Goal: Transaction & Acquisition: Purchase product/service

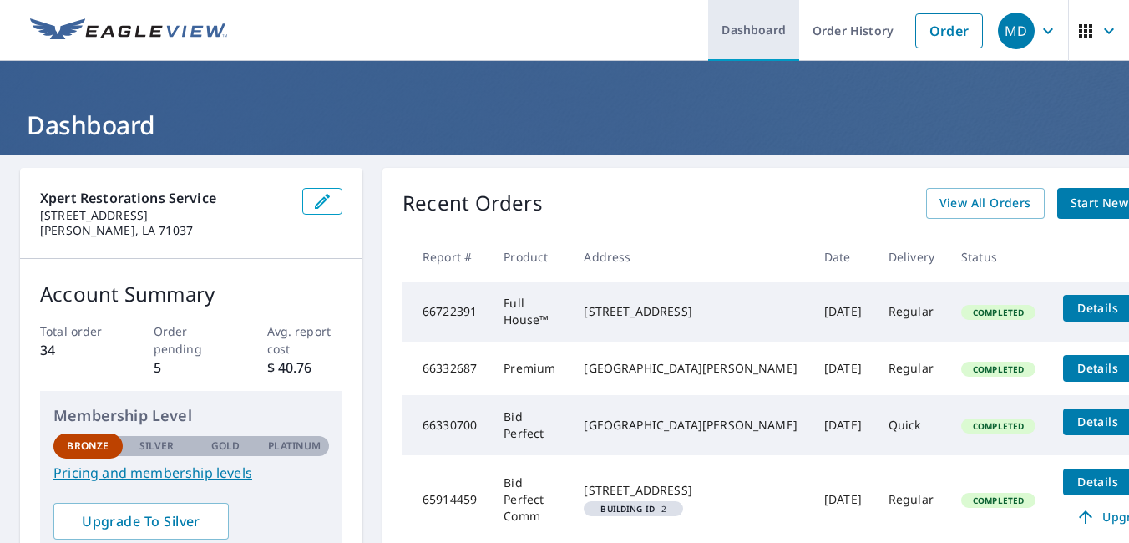
click at [739, 37] on link "Dashboard" at bounding box center [753, 30] width 91 height 61
click at [1070, 201] on span "Start New Order" at bounding box center [1118, 203] width 97 height 21
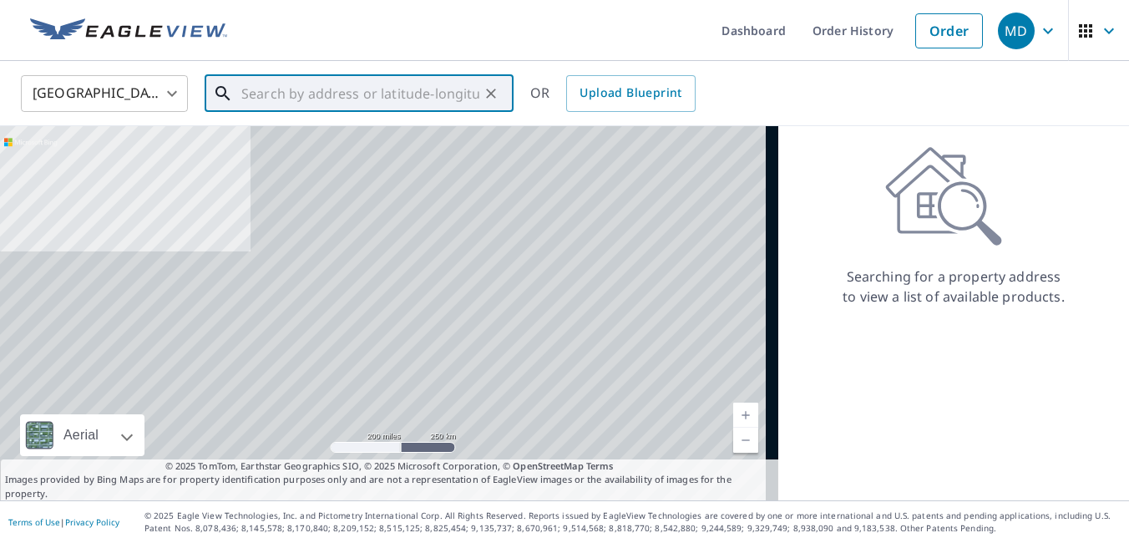
click at [321, 95] on input "text" at bounding box center [360, 93] width 238 height 47
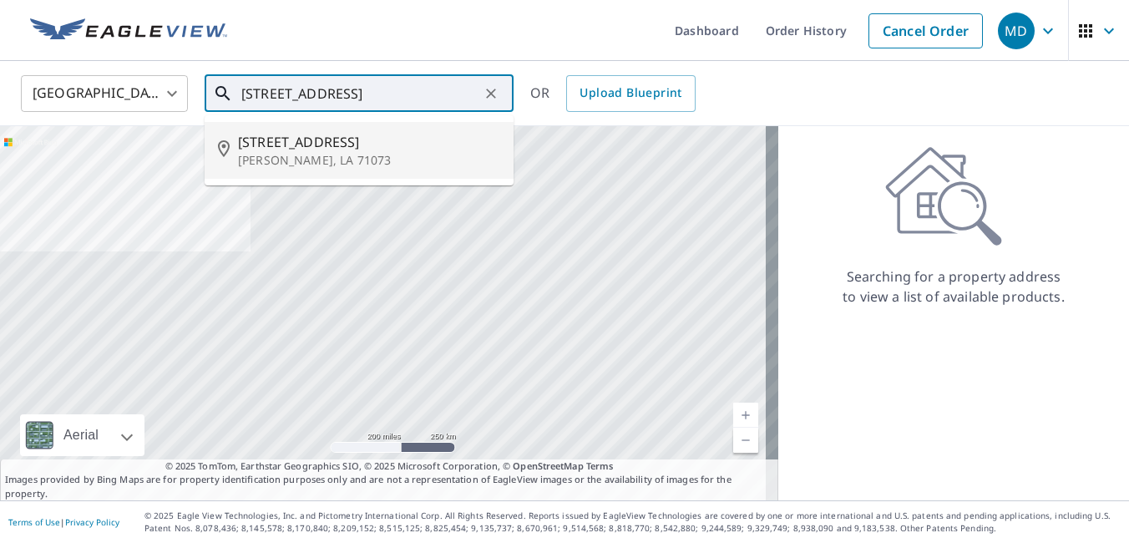
click at [268, 161] on p "[PERSON_NAME], LA 71073" at bounding box center [369, 160] width 262 height 17
type input "[STREET_ADDRESS][PERSON_NAME]"
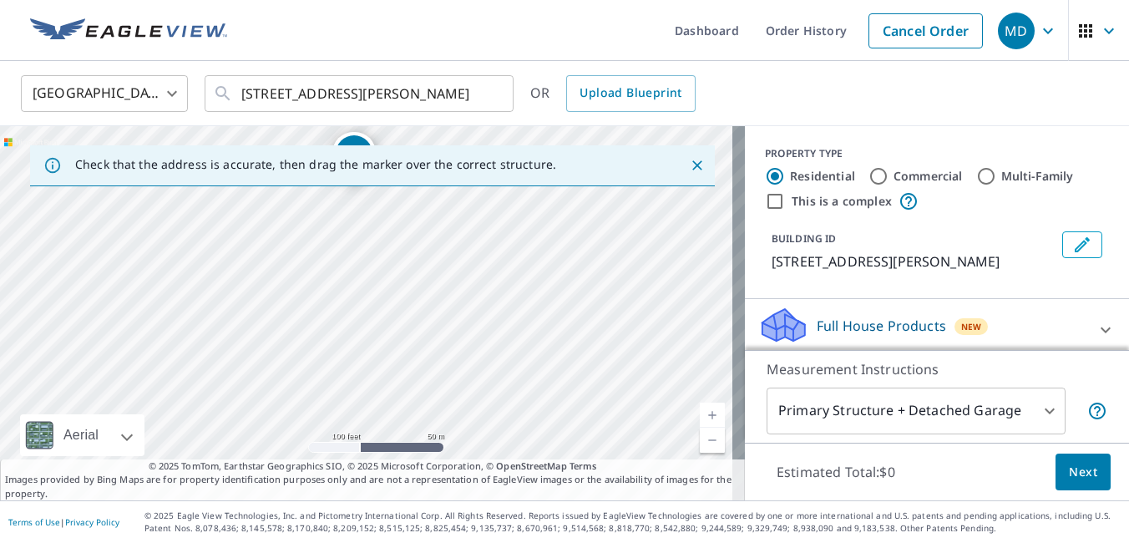
drag, startPoint x: 248, startPoint y: 396, endPoint x: 235, endPoint y: 269, distance: 127.5
click at [235, 269] on div "[STREET_ADDRESS][PERSON_NAME]" at bounding box center [372, 313] width 745 height 374
drag, startPoint x: 336, startPoint y: 233, endPoint x: 346, endPoint y: 277, distance: 45.6
click at [346, 277] on div "[STREET_ADDRESS][PERSON_NAME]" at bounding box center [372, 313] width 745 height 374
drag, startPoint x: 372, startPoint y: 199, endPoint x: 207, endPoint y: 320, distance: 204.9
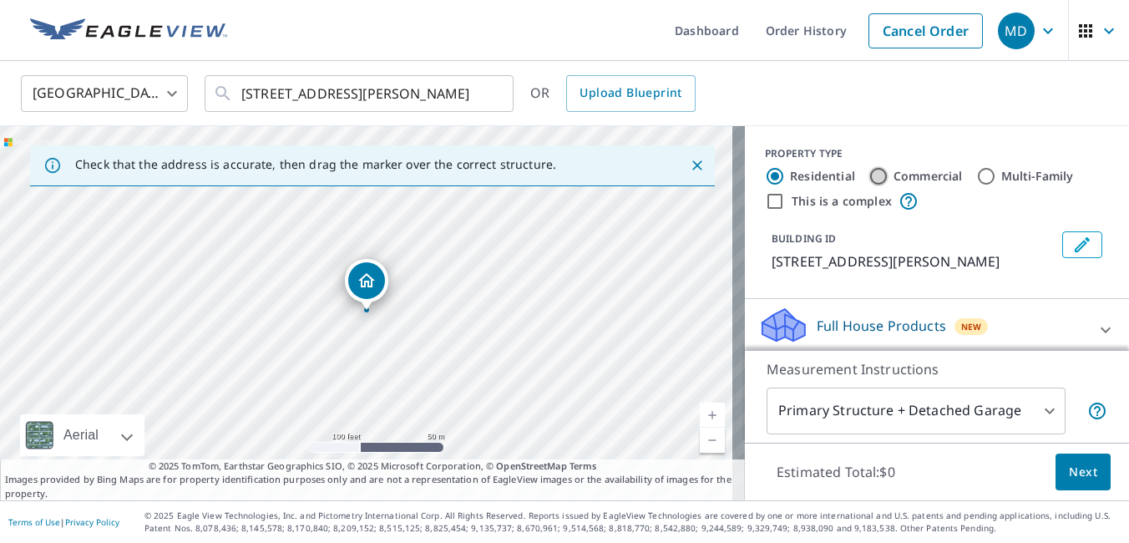
click at [873, 179] on input "Commercial" at bounding box center [878, 176] width 20 height 20
radio input "true"
type input "4"
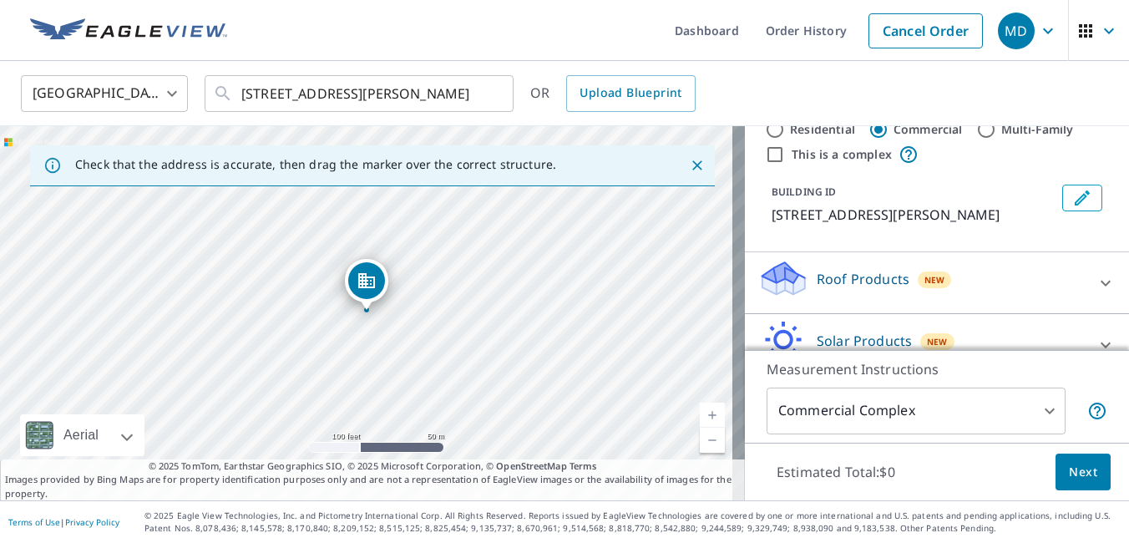
scroll to position [83, 0]
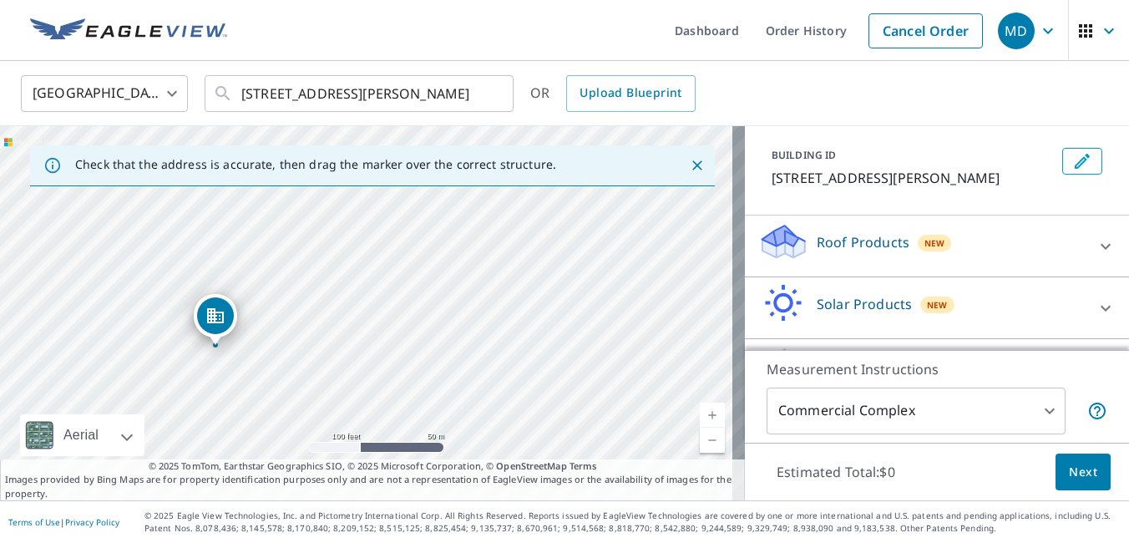
drag, startPoint x: 614, startPoint y: 330, endPoint x: 463, endPoint y: 365, distance: 155.1
click at [463, 365] on div "[STREET_ADDRESS][PERSON_NAME]" at bounding box center [372, 313] width 745 height 374
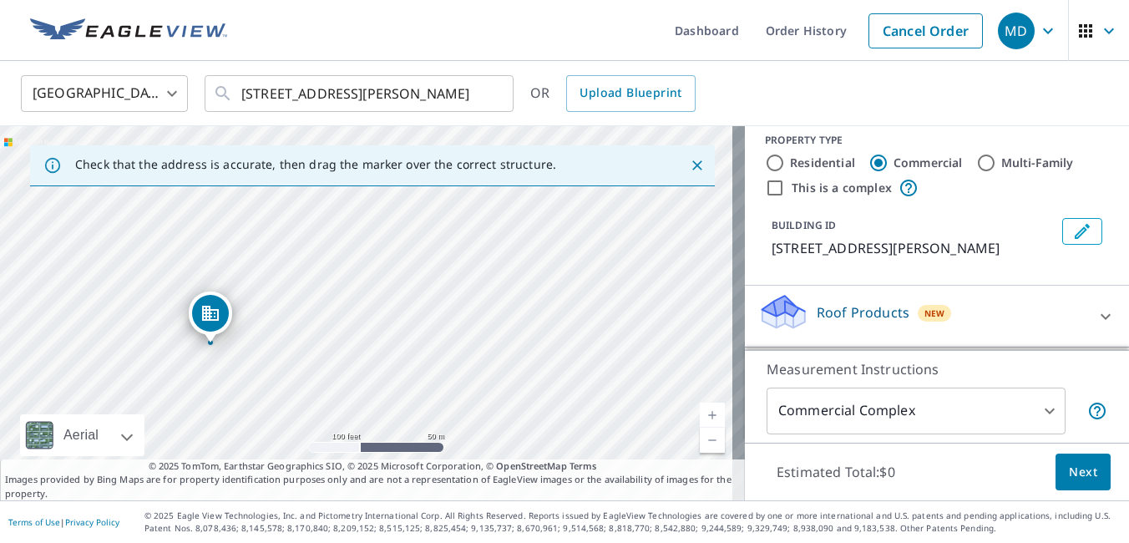
scroll to position [0, 0]
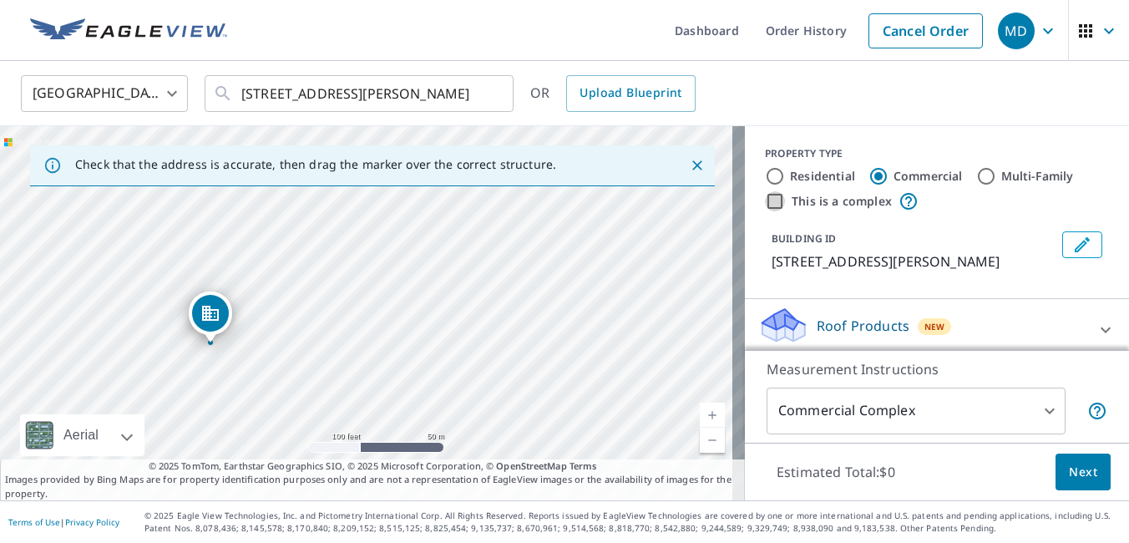
click at [765, 200] on input "This is a complex" at bounding box center [775, 201] width 20 height 20
checkbox input "true"
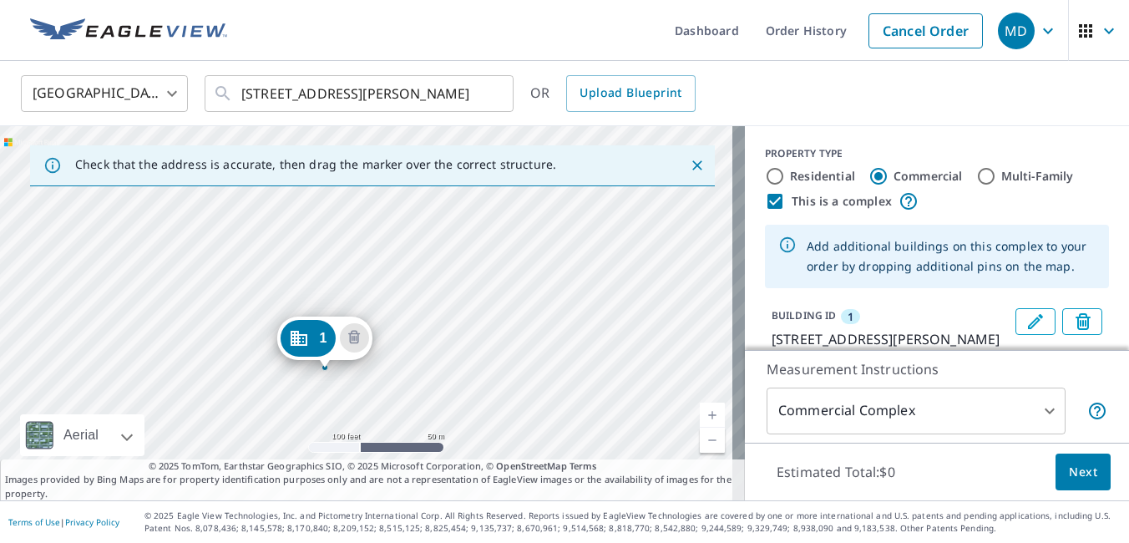
drag, startPoint x: 685, startPoint y: 230, endPoint x: 644, endPoint y: 288, distance: 71.1
click at [644, 288] on div "1 [STREET_ADDRESS][PERSON_NAME]" at bounding box center [372, 313] width 745 height 374
click at [634, 251] on div "1 [STREET_ADDRESS][PERSON_NAME]" at bounding box center [372, 313] width 745 height 374
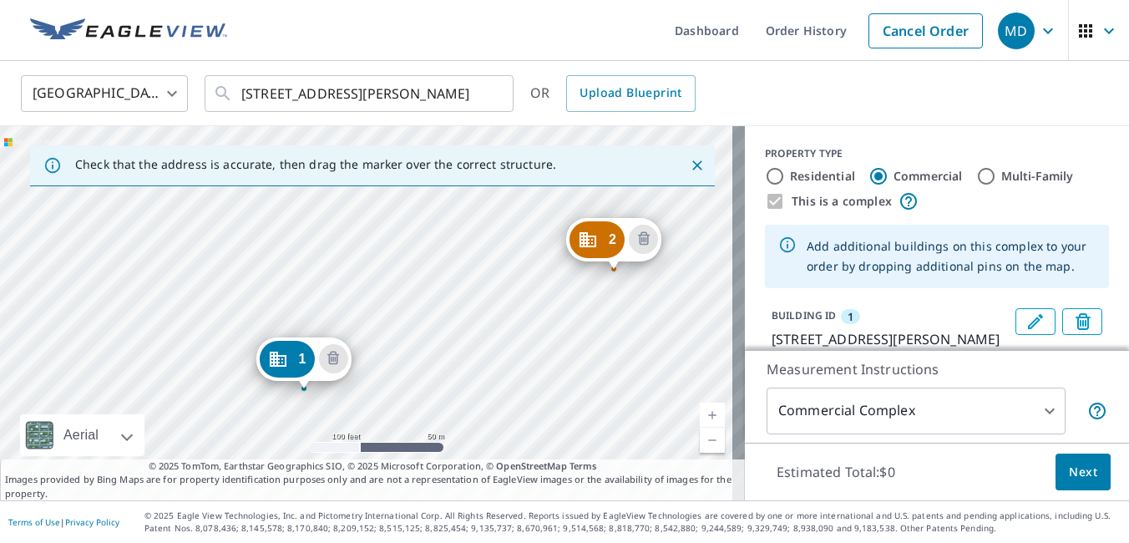
drag, startPoint x: 654, startPoint y: 223, endPoint x: 597, endPoint y: 293, distance: 90.2
click at [597, 293] on div "2 [STREET_ADDRESS][PERSON_NAME] 1 [STREET_ADDRESS][PERSON_NAME]" at bounding box center [372, 313] width 745 height 374
drag, startPoint x: 616, startPoint y: 245, endPoint x: 617, endPoint y: 260, distance: 15.1
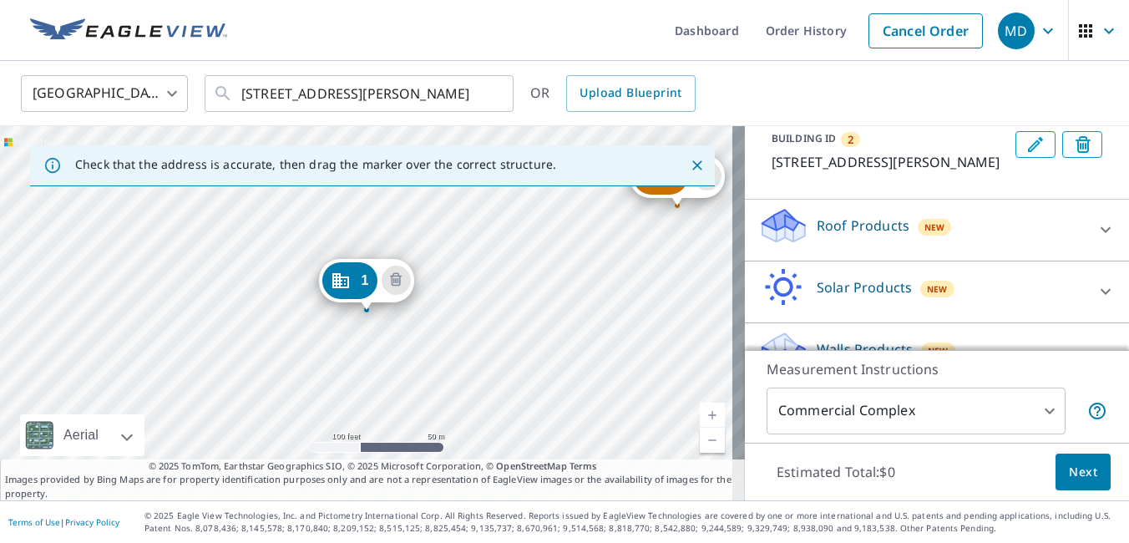
scroll to position [267, 0]
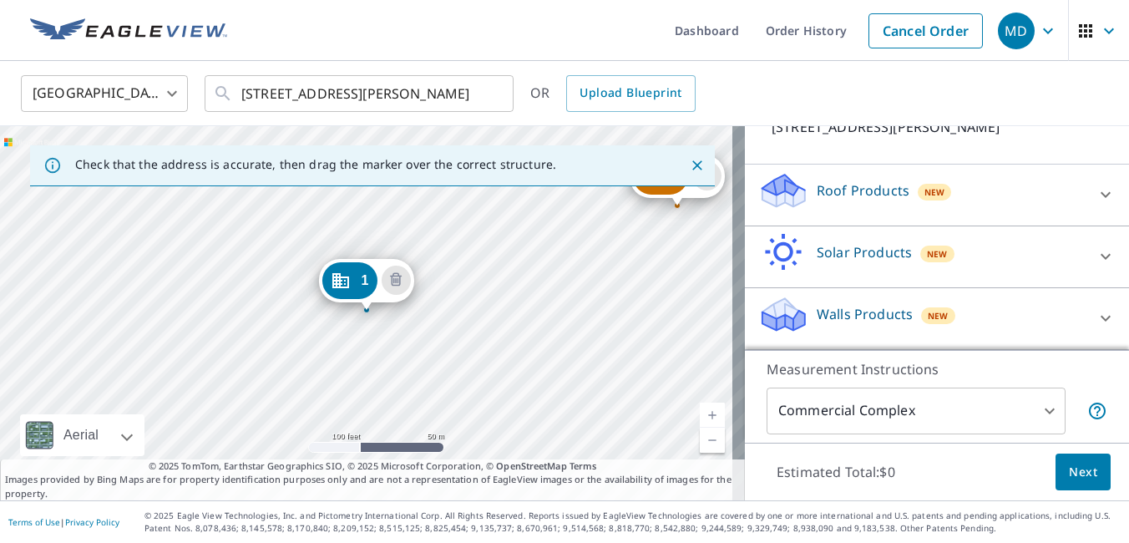
click at [1100, 194] on icon at bounding box center [1105, 195] width 10 height 6
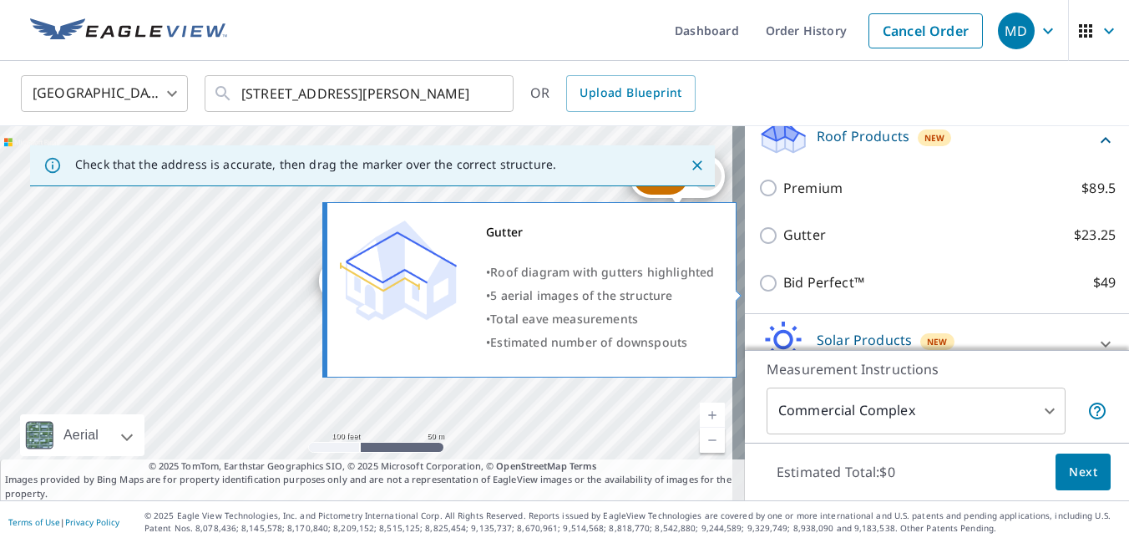
scroll to position [351, 0]
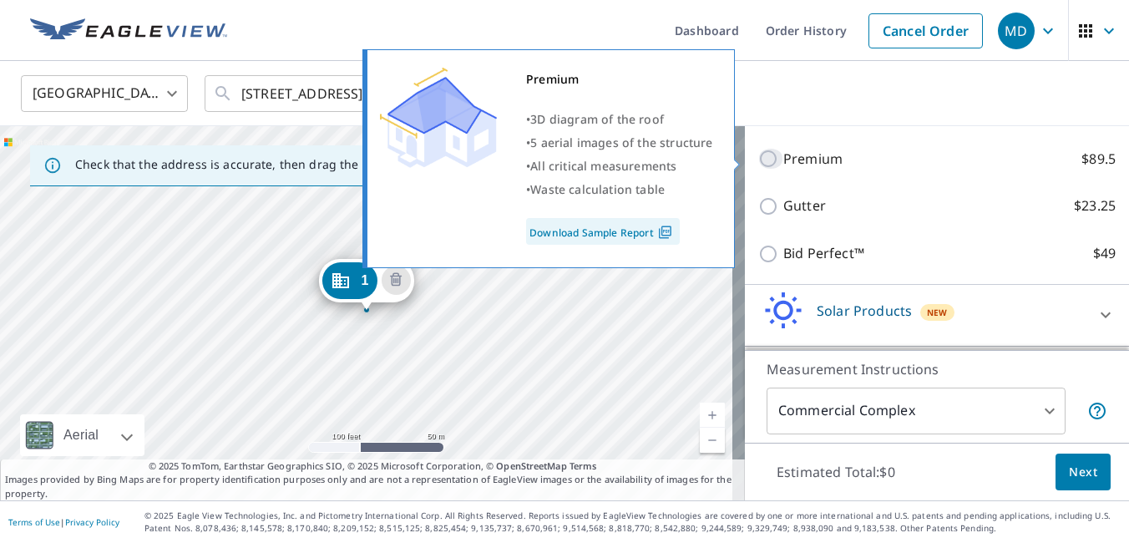
click at [760, 160] on input "Premium $89.5" at bounding box center [770, 159] width 25 height 20
checkbox input "true"
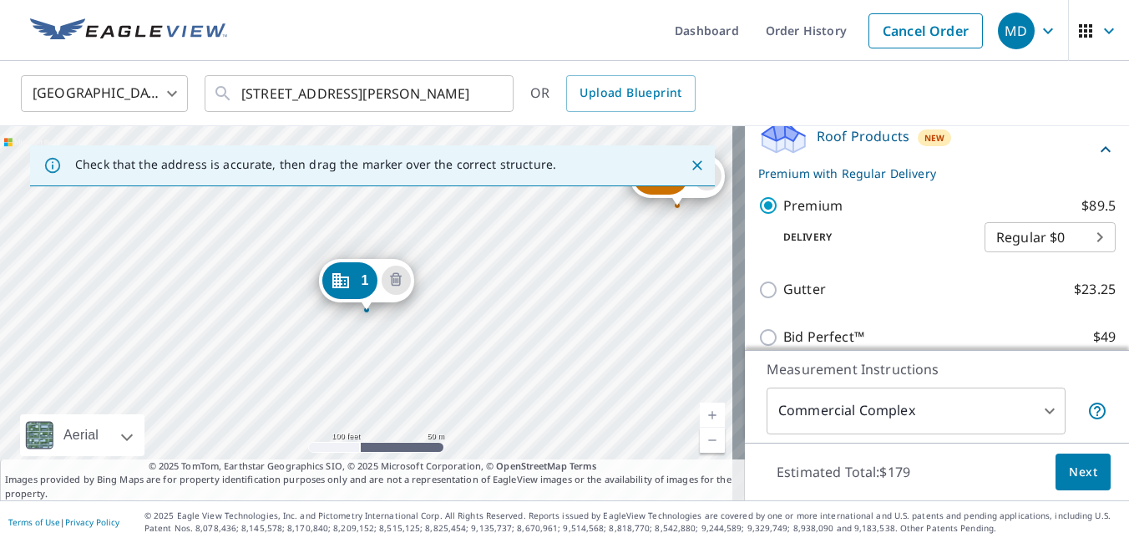
scroll to position [296, 0]
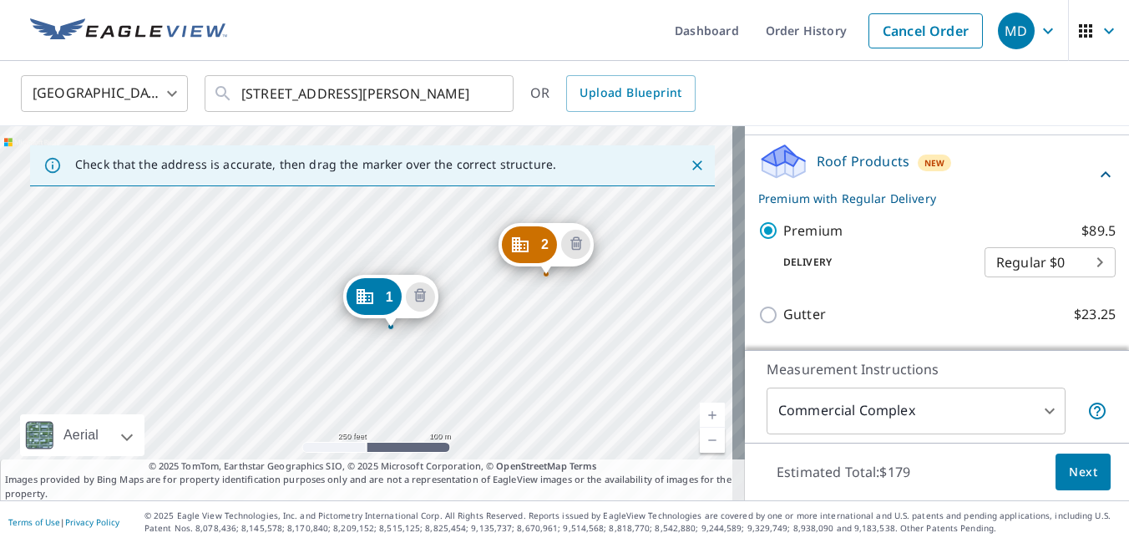
drag, startPoint x: 656, startPoint y: 324, endPoint x: 595, endPoint y: 331, distance: 61.4
click at [595, 331] on div "2 [STREET_ADDRESS][PERSON_NAME] 1 [STREET_ADDRESS][PERSON_NAME]" at bounding box center [372, 313] width 745 height 374
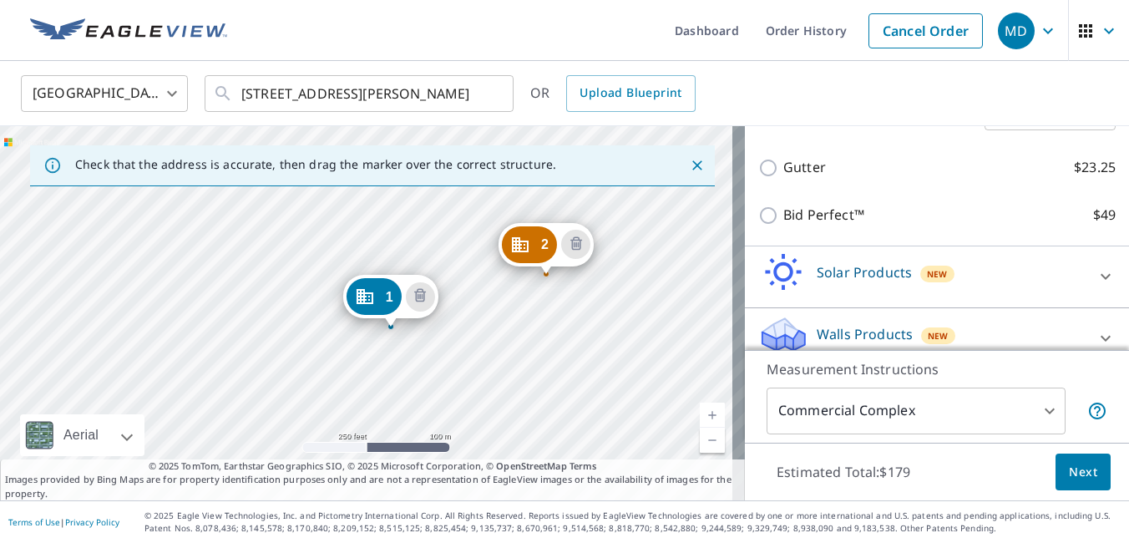
scroll to position [463, 0]
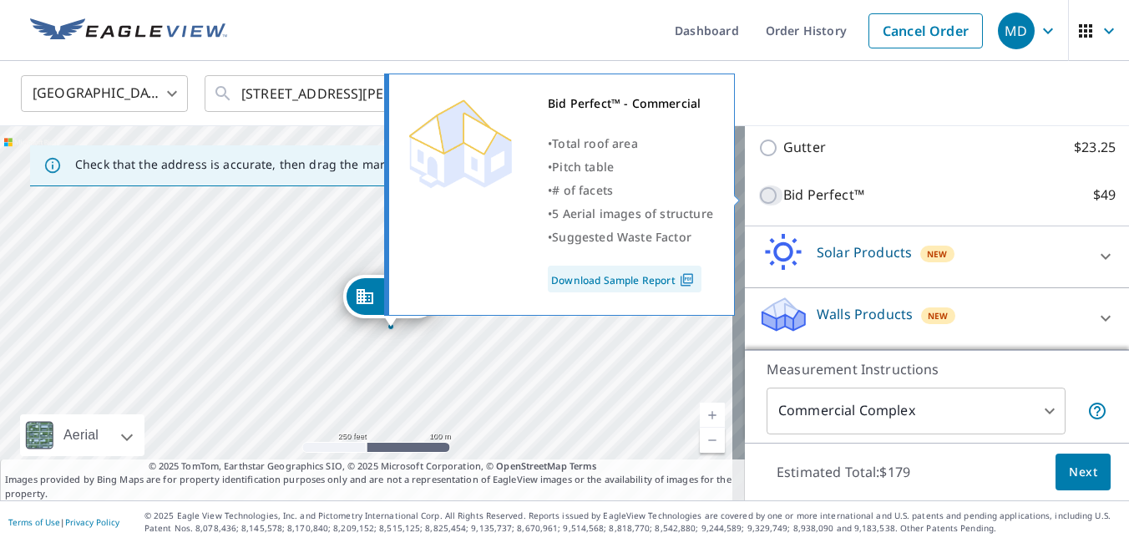
click at [758, 195] on input "Bid Perfect™ $49" at bounding box center [770, 195] width 25 height 20
checkbox input "true"
checkbox input "false"
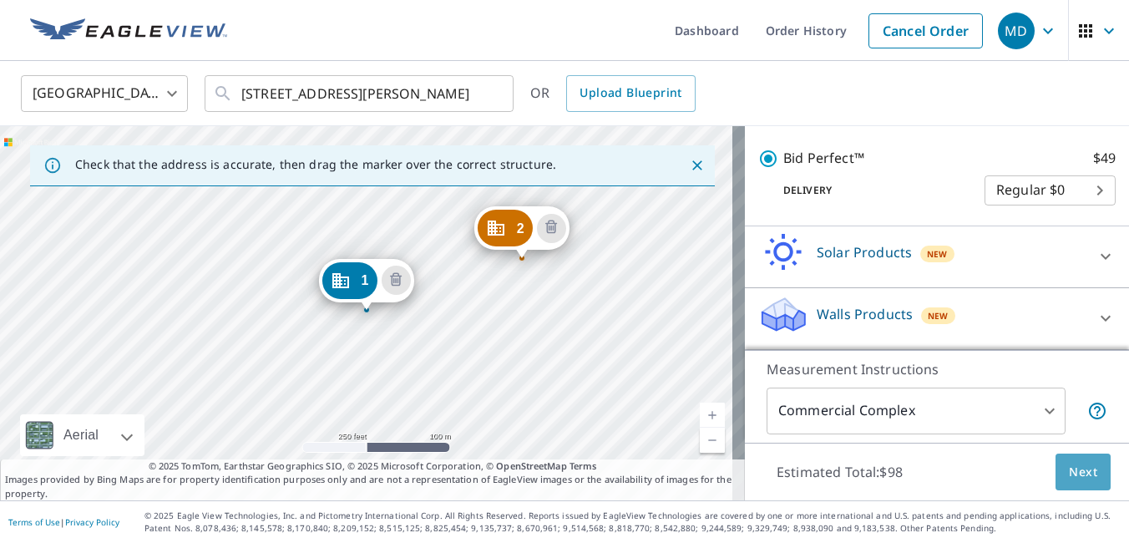
click at [1069, 469] on span "Next" at bounding box center [1083, 472] width 28 height 21
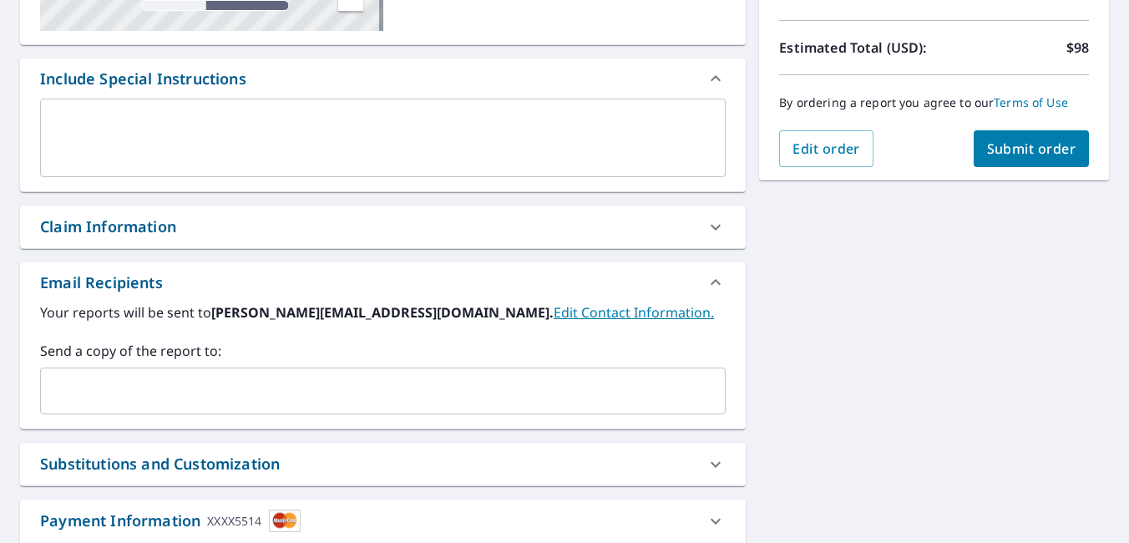
scroll to position [417, 0]
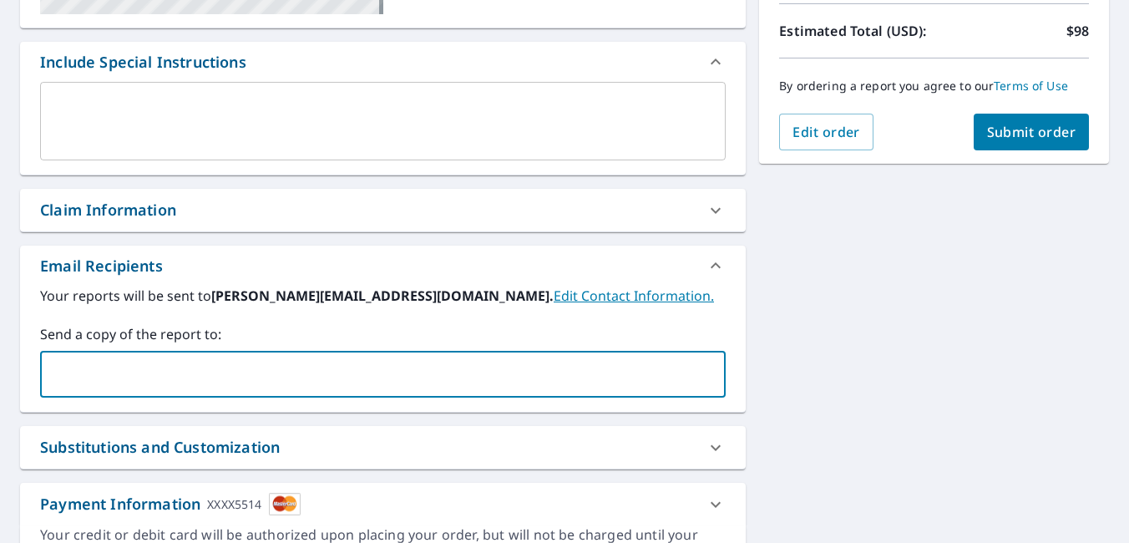
click at [207, 376] on input "text" at bounding box center [370, 374] width 645 height 32
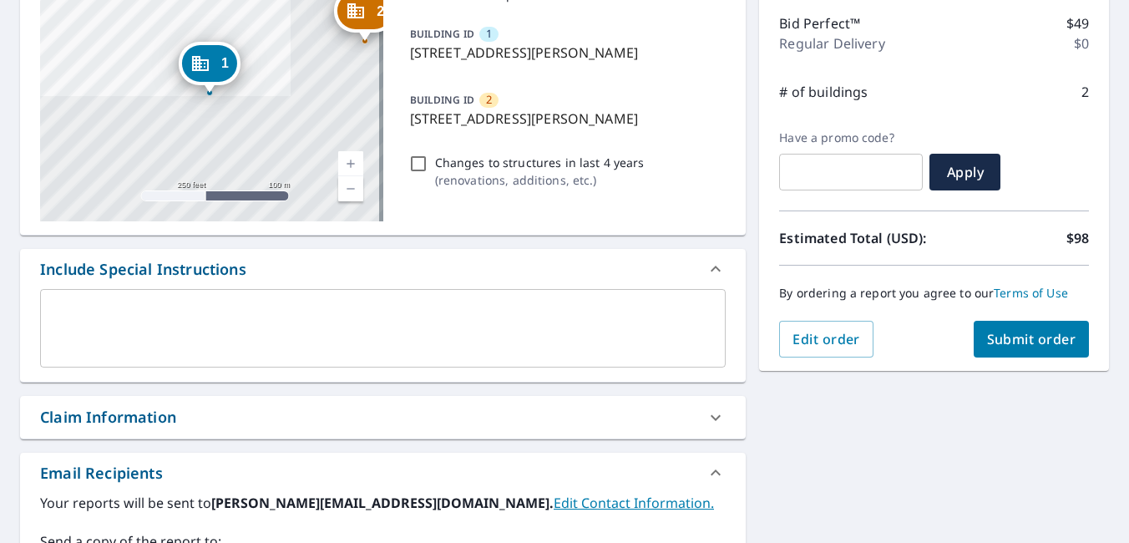
scroll to position [110, 0]
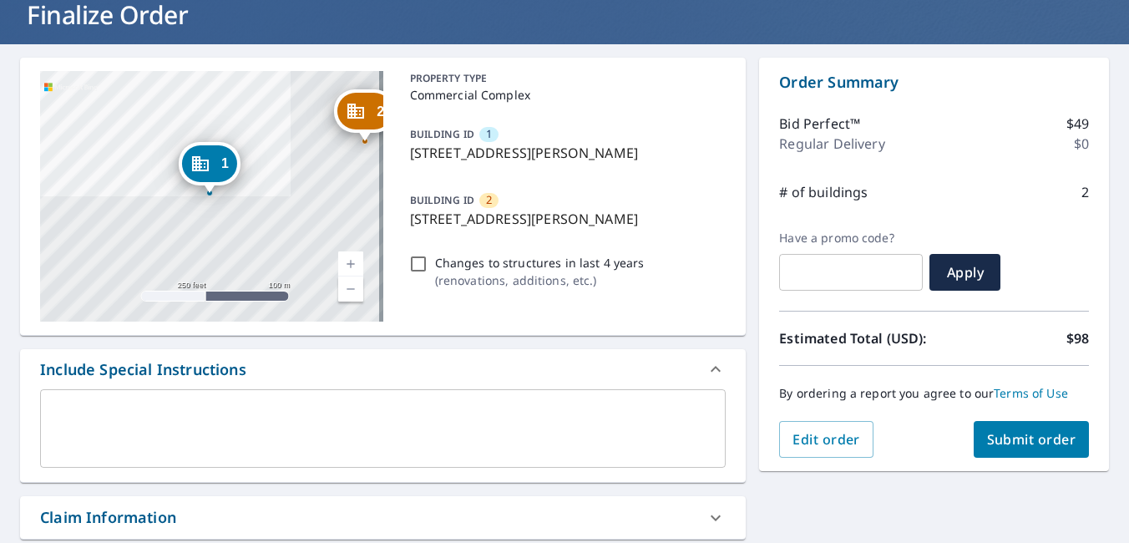
type input "[EMAIL_ADDRESS][DOMAIN_NAME]"
click at [1036, 438] on span "Submit order" at bounding box center [1031, 439] width 89 height 18
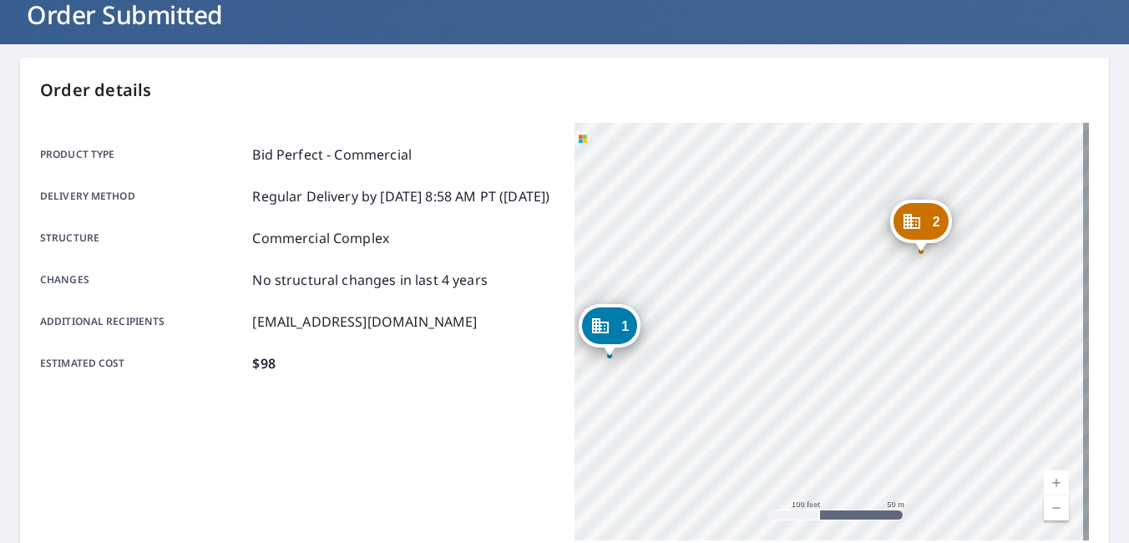
drag, startPoint x: 995, startPoint y: 321, endPoint x: 806, endPoint y: 381, distance: 197.8
click at [806, 381] on div "2 [STREET_ADDRESS][PERSON_NAME] 1 [STREET_ADDRESS][PERSON_NAME]" at bounding box center [831, 331] width 514 height 417
